Goal: Find specific page/section: Find specific page/section

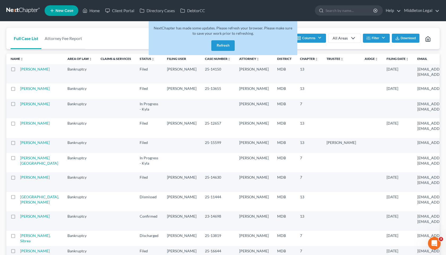
click at [102, 32] on div "Full Case List Attorney Fee Report Batch Download Archive Un-archive Duplicate …" at bounding box center [222, 38] width 433 height 21
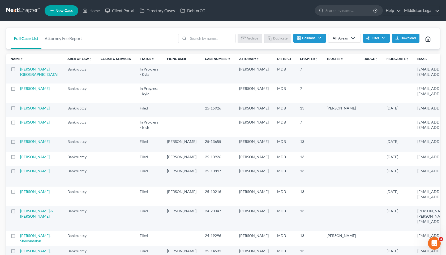
click at [22, 12] on link at bounding box center [23, 11] width 34 height 10
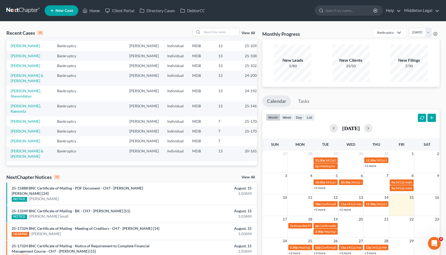
scroll to position [116, 0]
click at [340, 10] on input "search" at bounding box center [349, 11] width 49 height 10
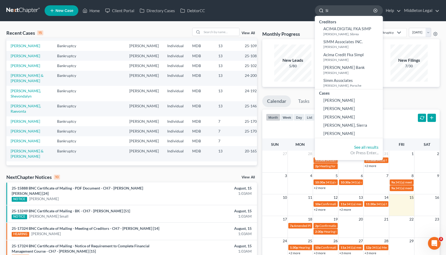
type input "S"
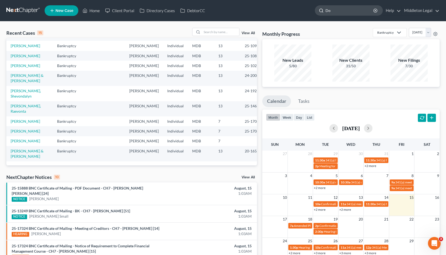
type input "D"
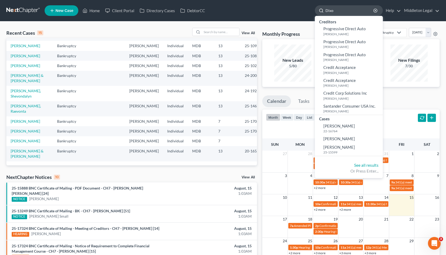
type input "Dixon"
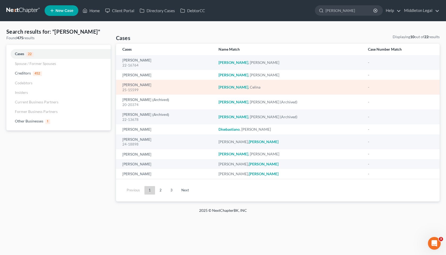
click at [139, 88] on div "25-15599" at bounding box center [166, 90] width 88 height 5
click at [139, 86] on link "[PERSON_NAME]" at bounding box center [136, 85] width 29 height 4
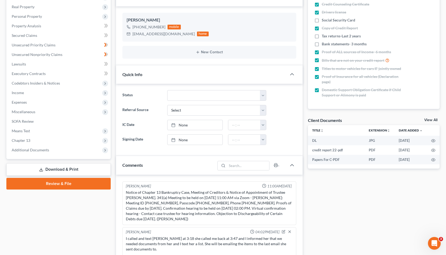
scroll to position [86, 0]
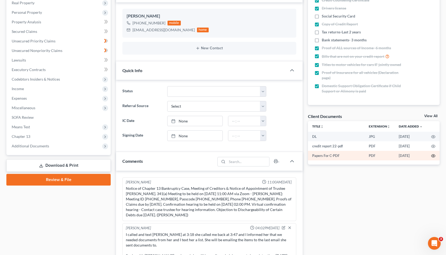
click at [433, 155] on circle "button" at bounding box center [432, 155] width 1 height 1
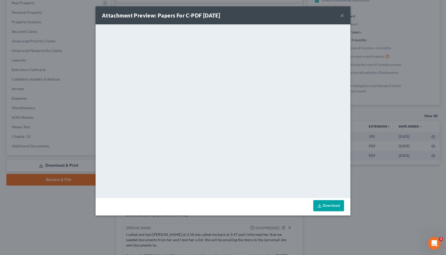
click at [342, 16] on button "×" at bounding box center [342, 15] width 4 height 6
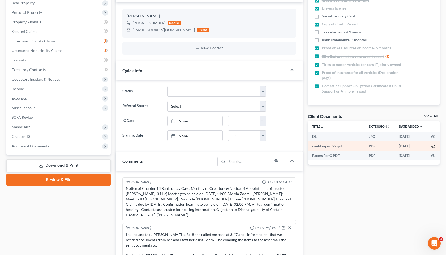
click at [434, 146] on icon "button" at bounding box center [433, 146] width 4 height 4
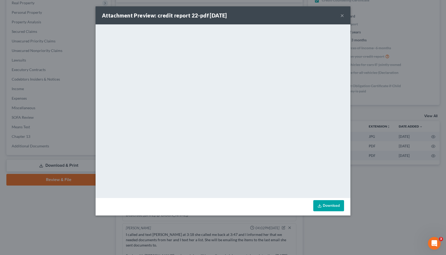
click at [342, 14] on button "×" at bounding box center [342, 15] width 4 height 6
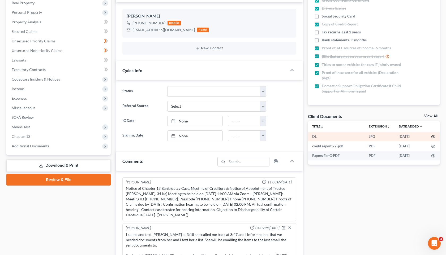
click at [433, 137] on icon "button" at bounding box center [433, 137] width 4 height 4
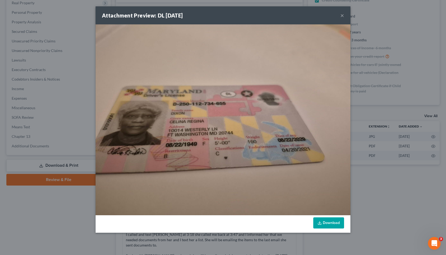
click at [342, 16] on button "×" at bounding box center [342, 15] width 4 height 6
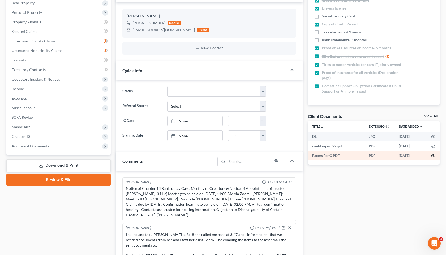
click at [433, 156] on icon "button" at bounding box center [433, 156] width 4 height 4
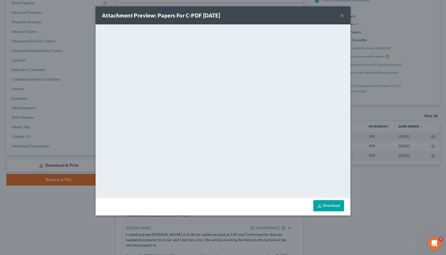
click at [342, 16] on button "×" at bounding box center [342, 15] width 4 height 6
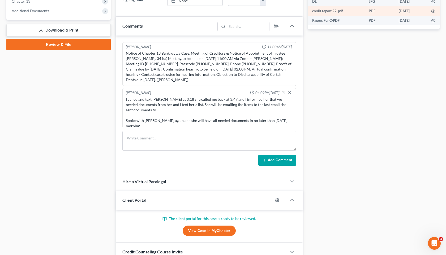
scroll to position [232, 0]
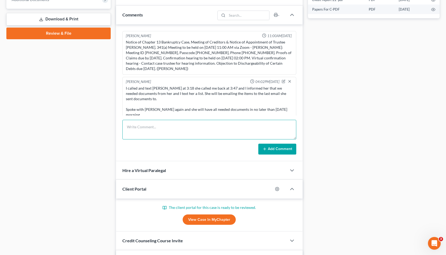
click at [201, 130] on textarea at bounding box center [209, 130] width 174 height 20
